Goal: Browse casually

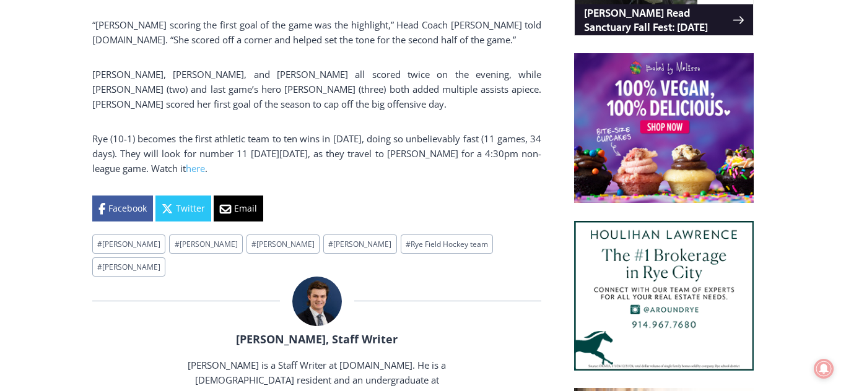
scroll to position [926, 0]
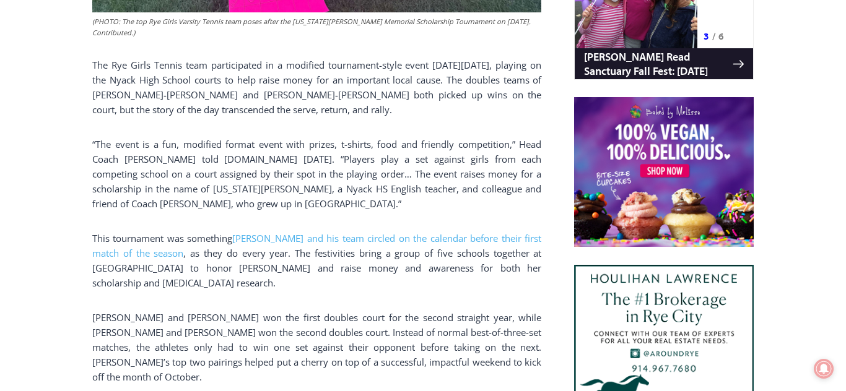
scroll to position [885, 0]
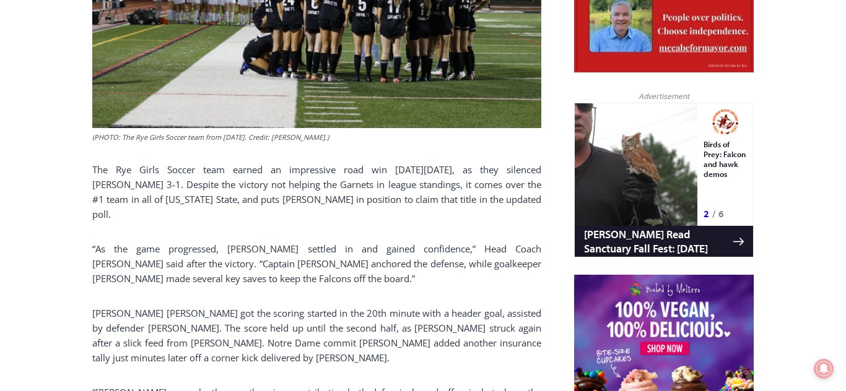
scroll to position [734, 0]
